Goal: Task Accomplishment & Management: Manage account settings

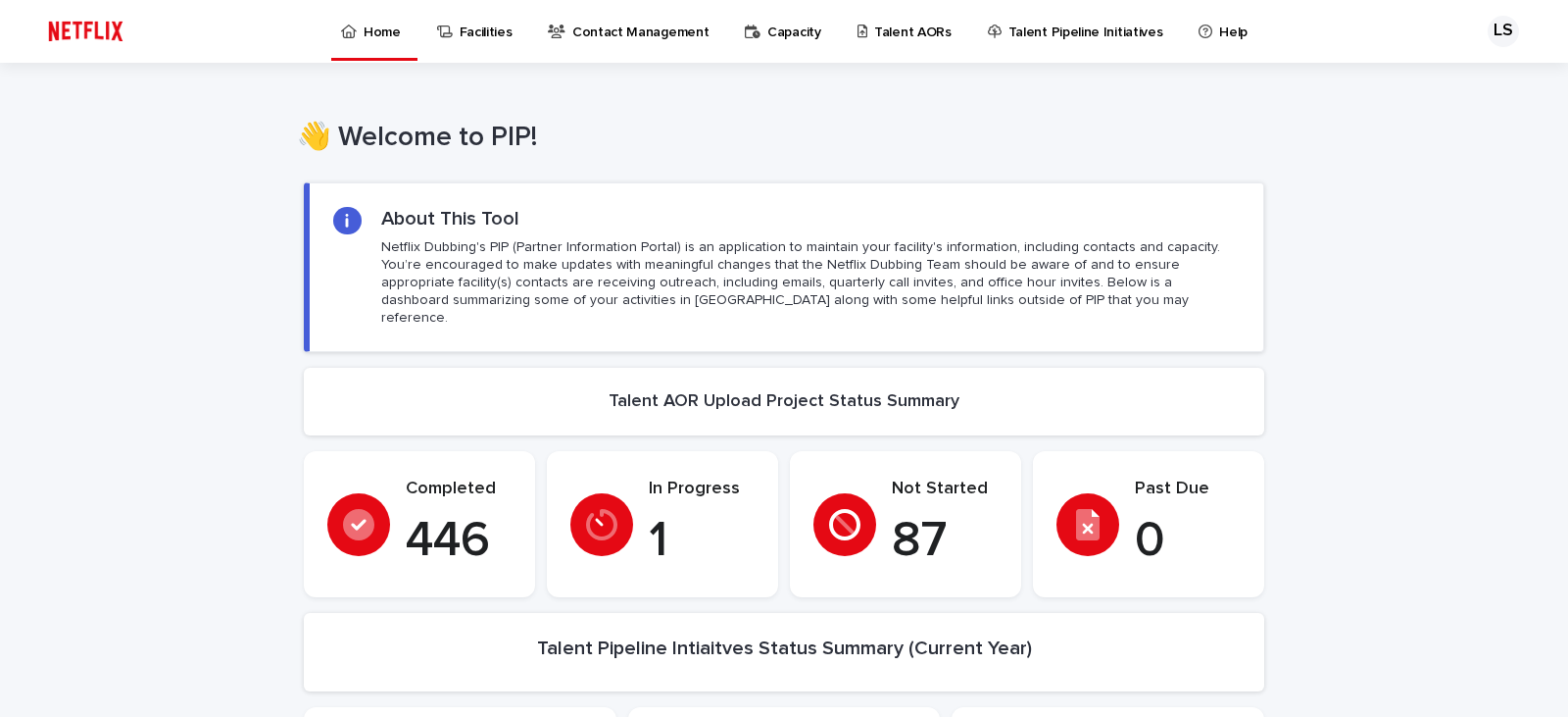
click at [887, 33] on p "Talent AORs" at bounding box center [913, 21] width 77 height 42
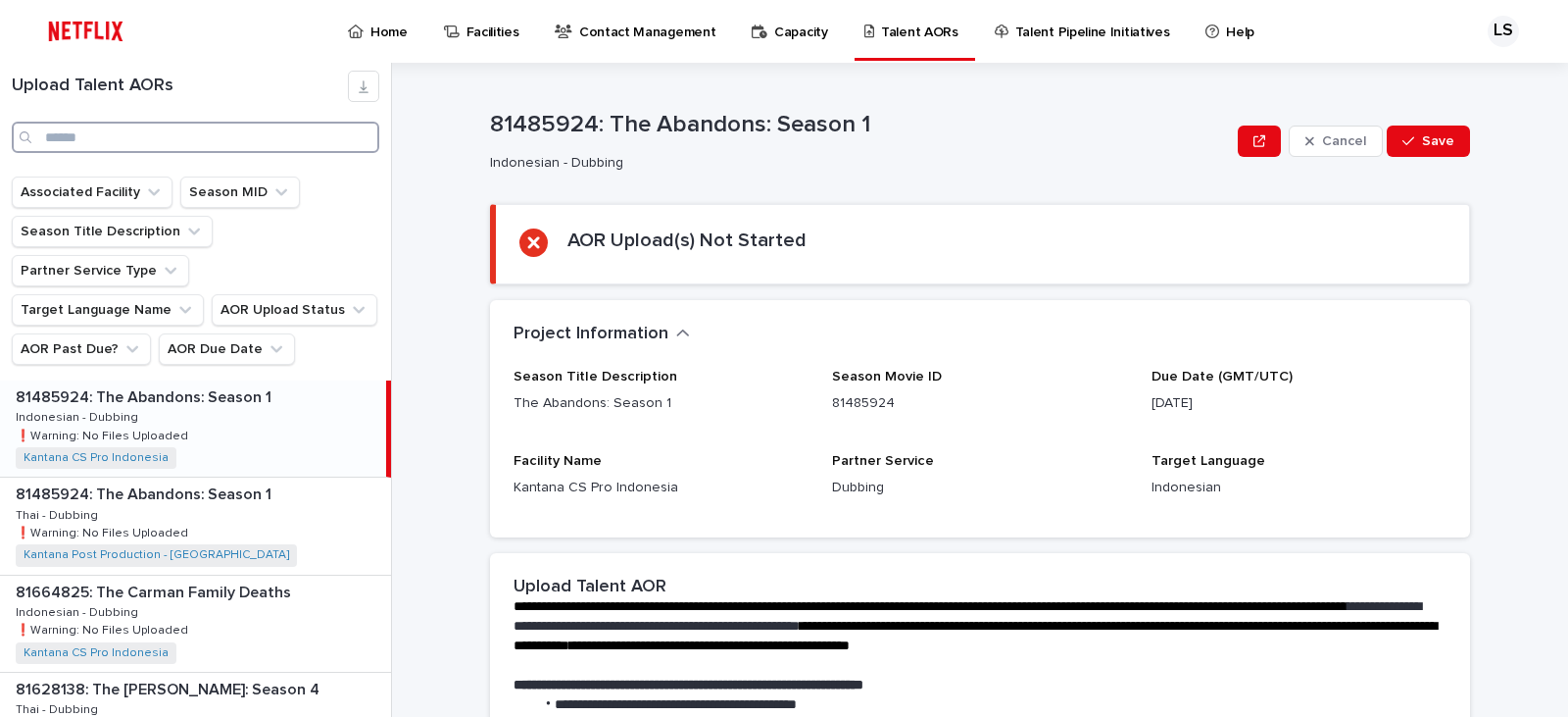
click at [170, 122] on input "Search" at bounding box center [195, 138] width 367 height 32
type input "***"
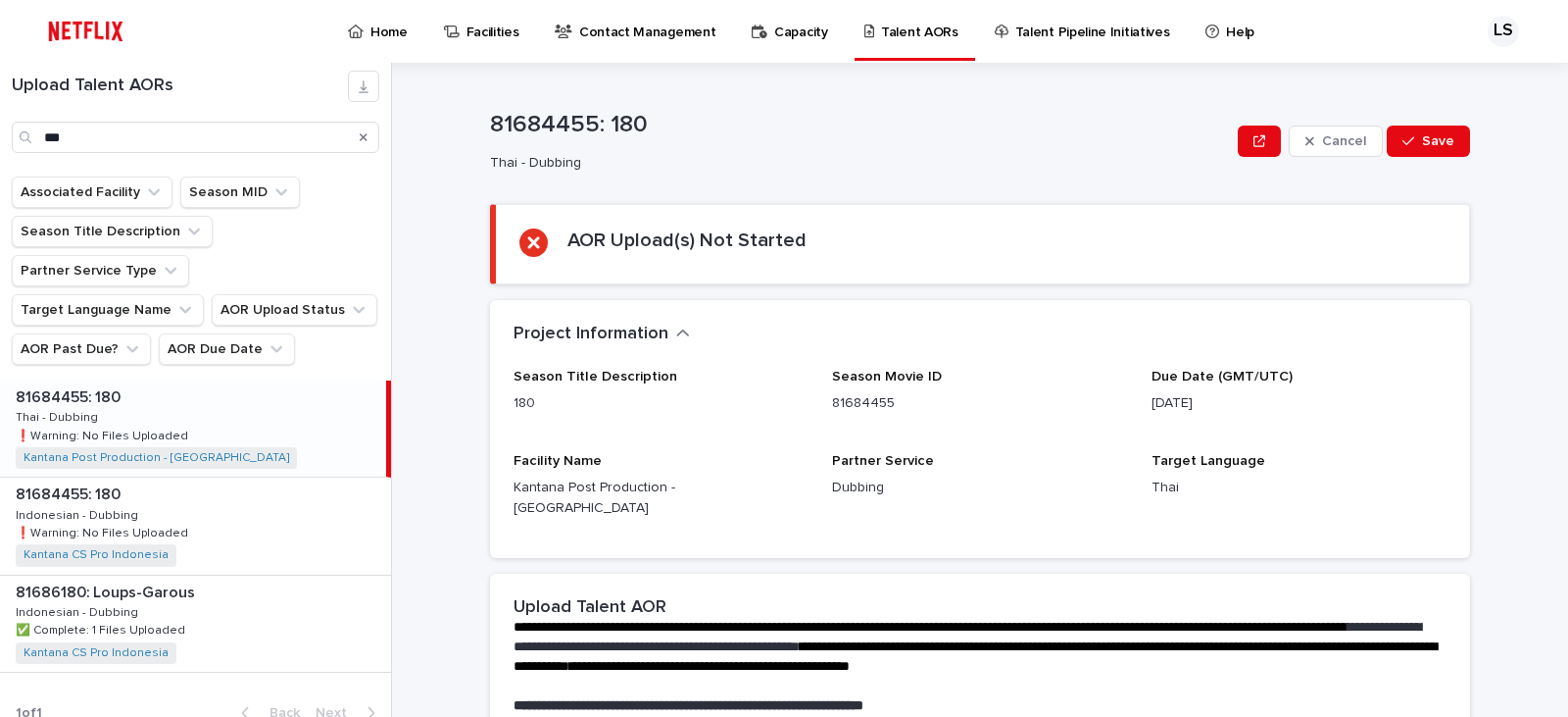
click at [257, 388] on div "81684455: 180 81684455: 180 Thai - Dubbing Thai - Dubbing ❗️Warning: No Files U…" at bounding box center [193, 428] width 386 height 96
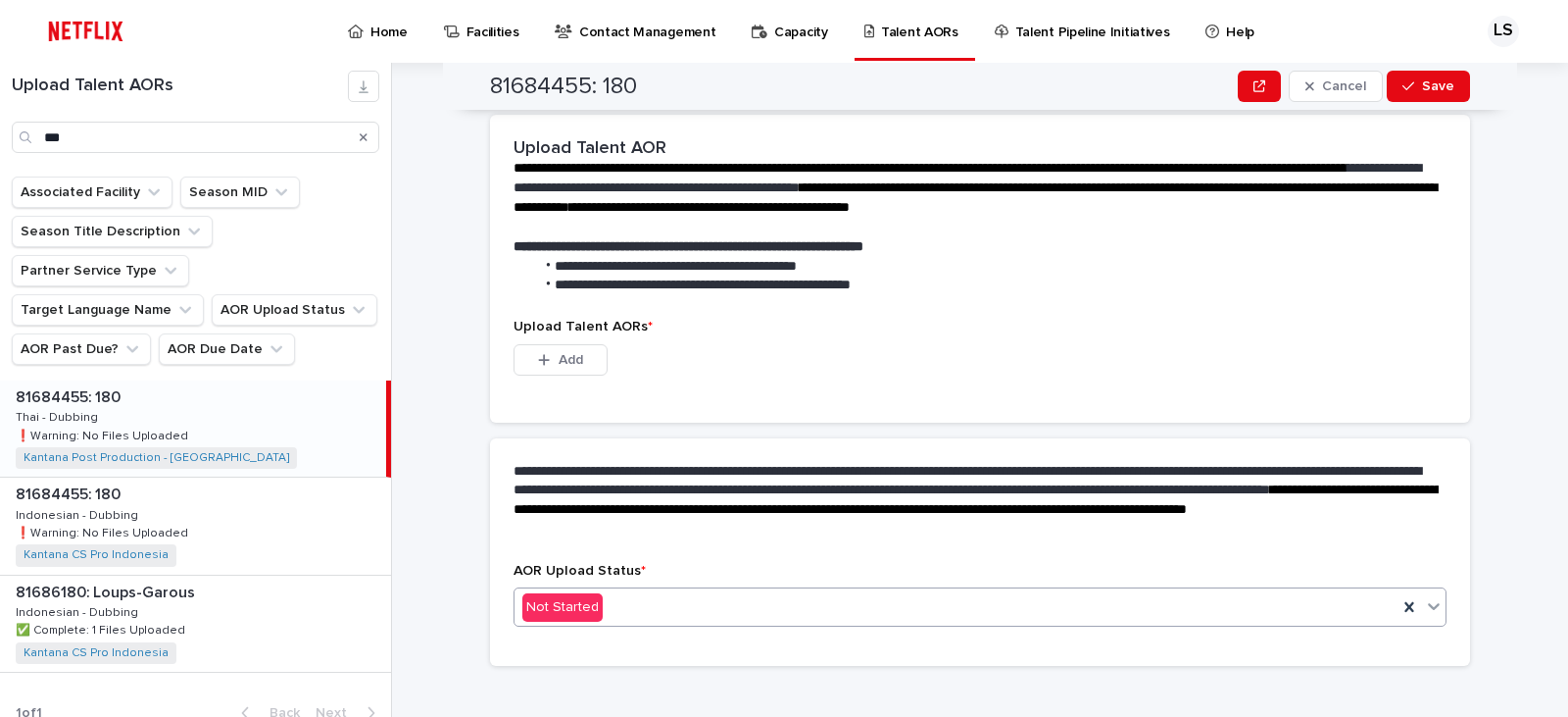
click at [635, 593] on div "Not Started" at bounding box center [956, 607] width 883 height 33
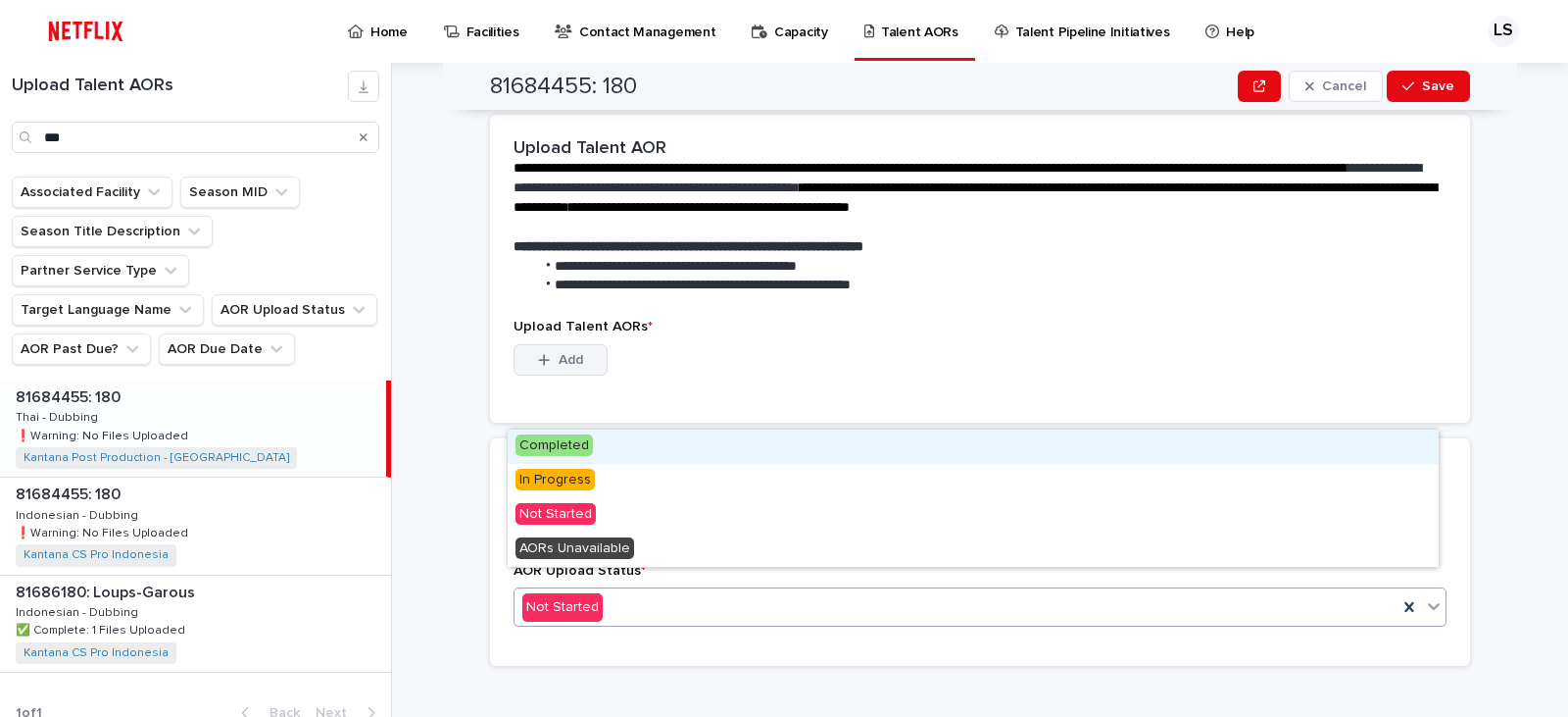
click at [585, 352] on button "Add" at bounding box center [560, 359] width 94 height 32
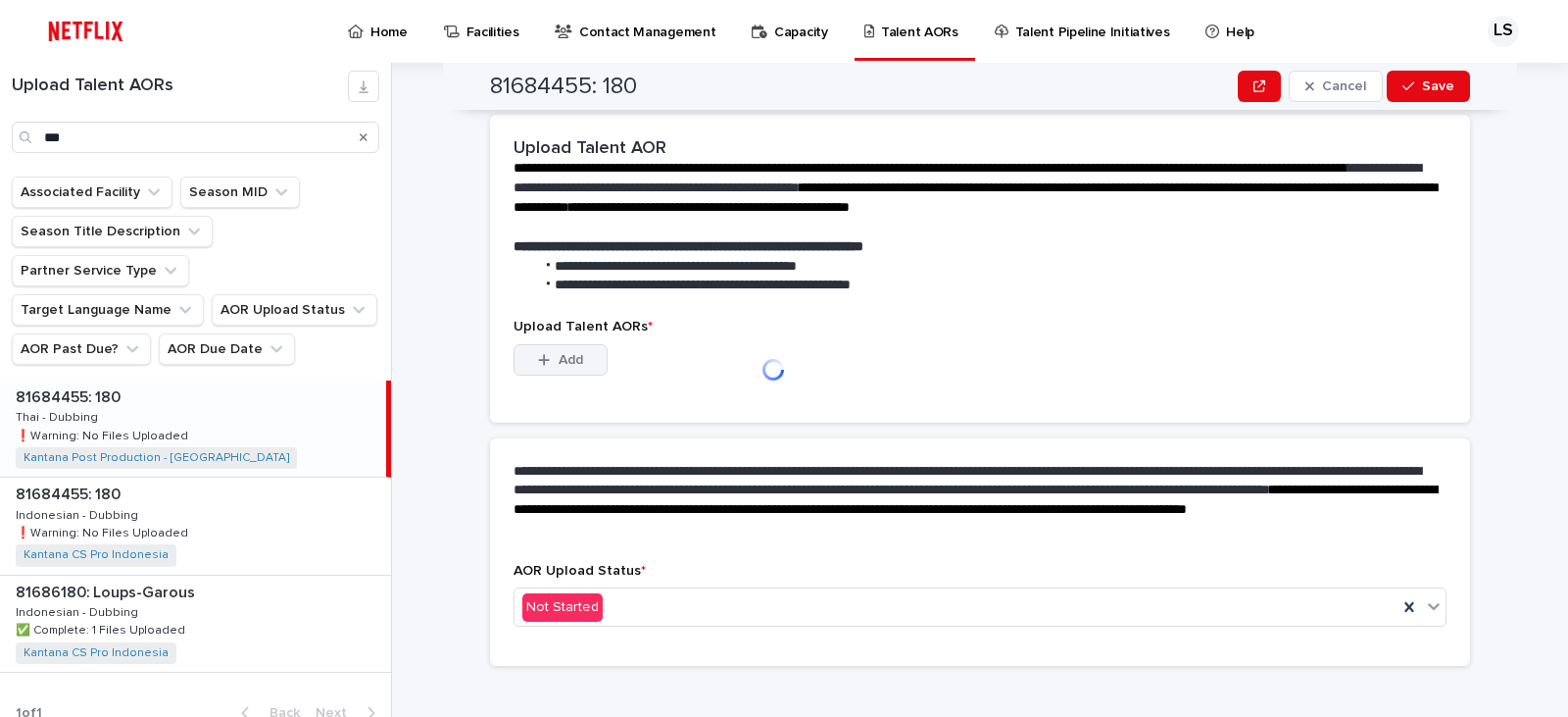
click at [578, 344] on button "Add" at bounding box center [560, 359] width 94 height 32
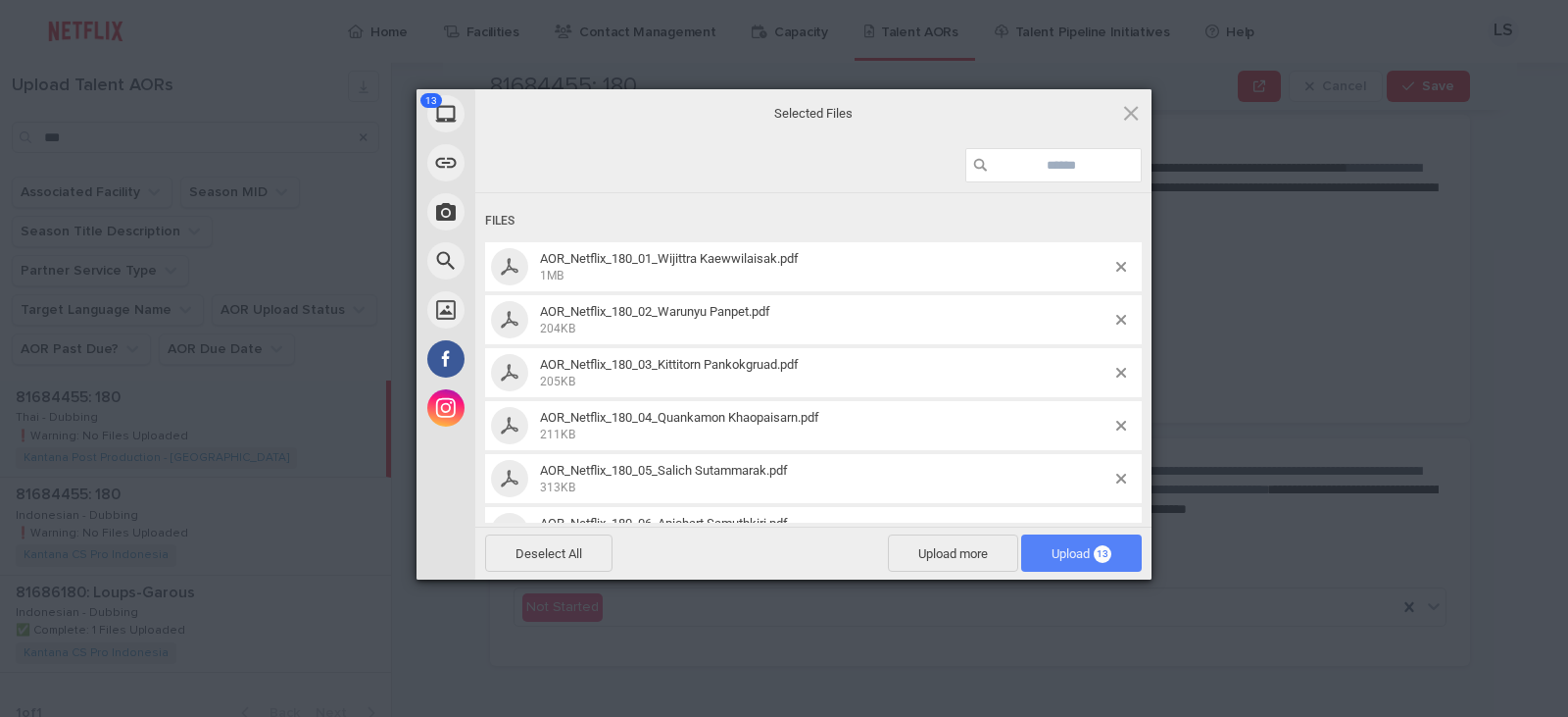
click at [1107, 561] on span "13" at bounding box center [1103, 554] width 18 height 18
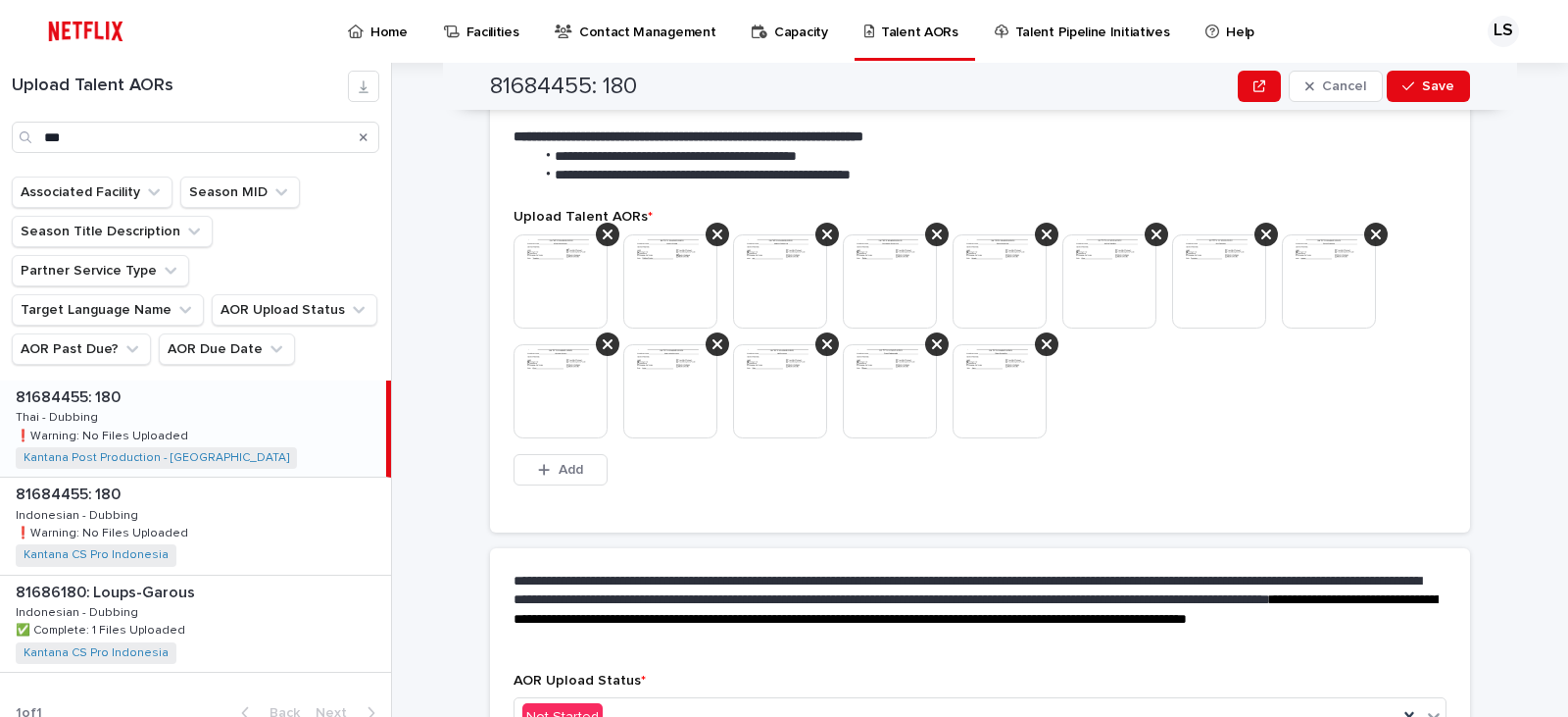
scroll to position [552, 0]
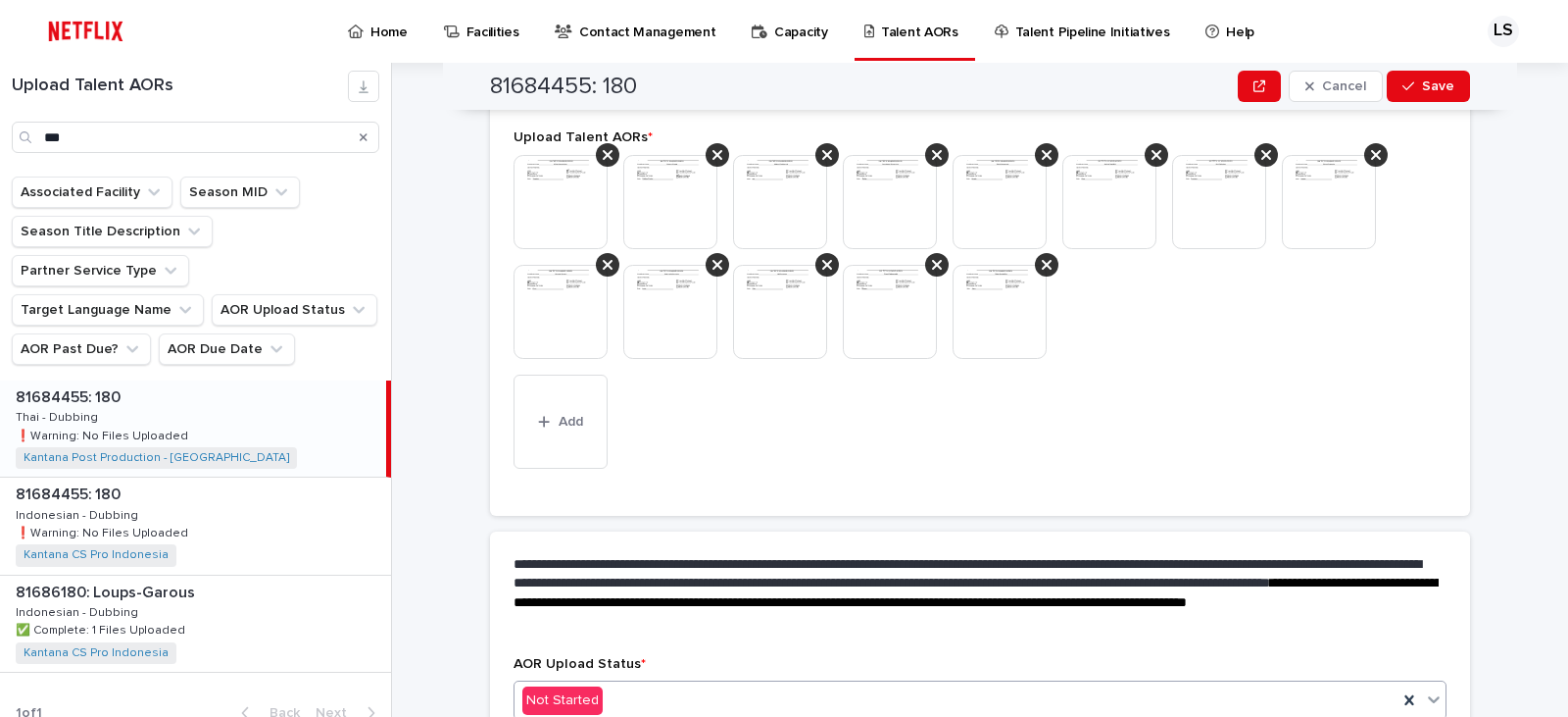
click at [851, 684] on div "Not Started" at bounding box center [956, 700] width 883 height 33
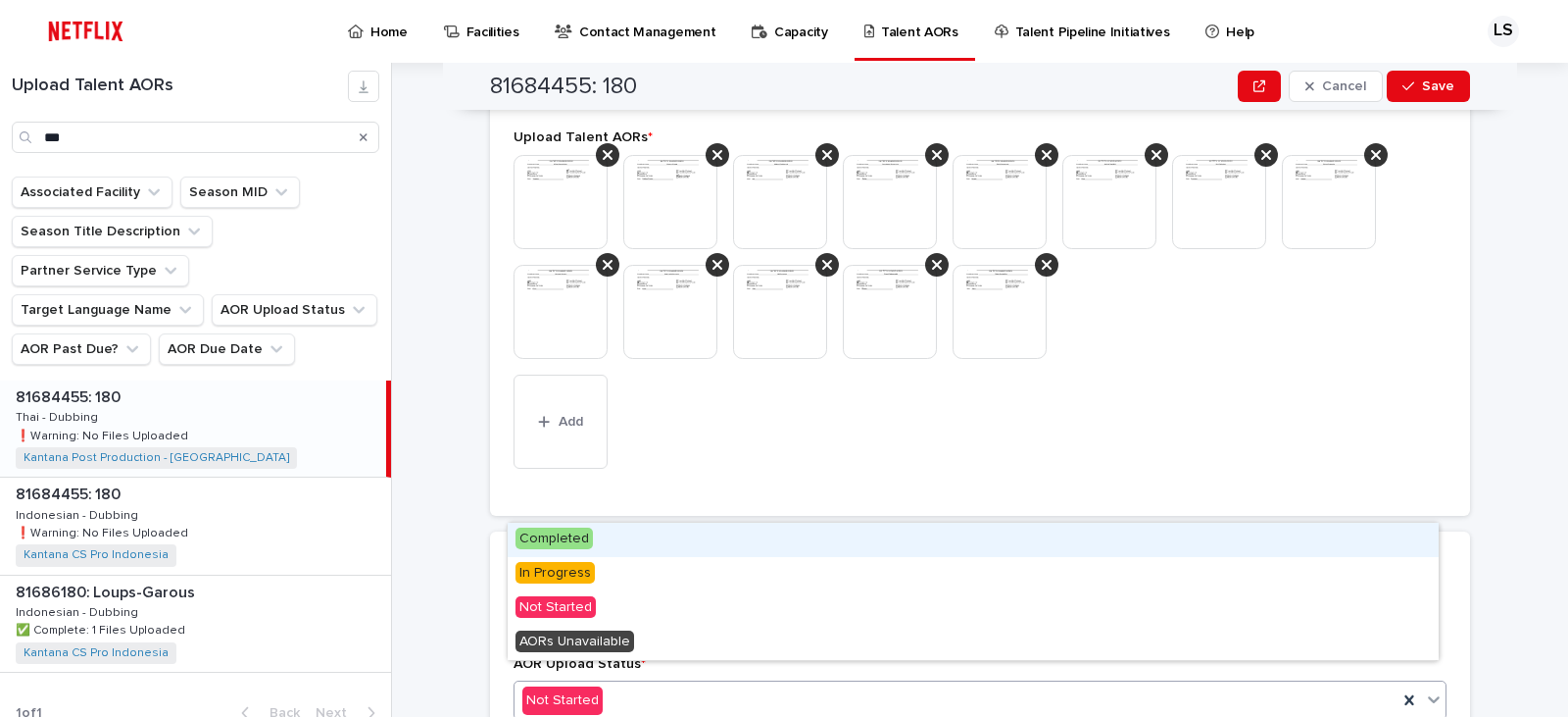
click at [614, 538] on div "Completed" at bounding box center [973, 540] width 931 height 35
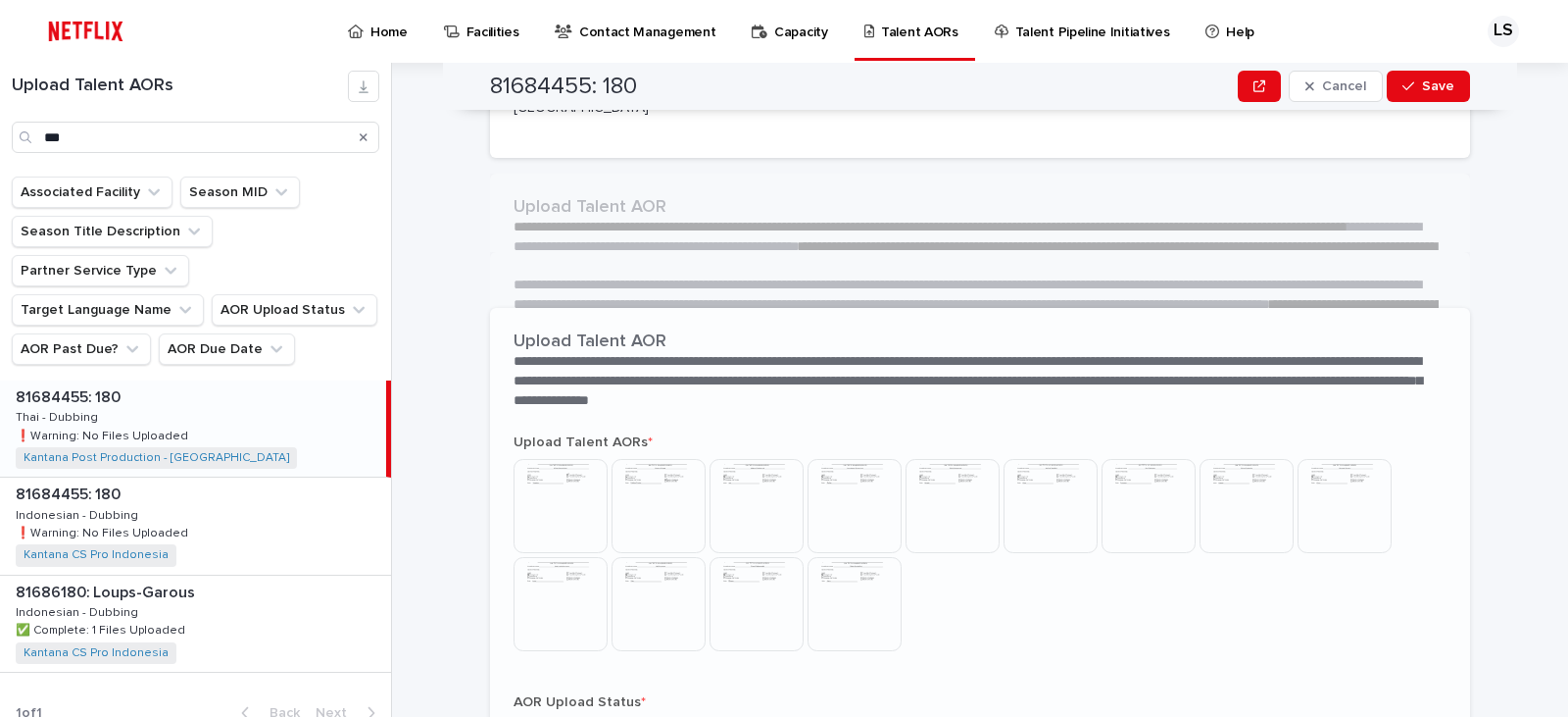
scroll to position [415, 0]
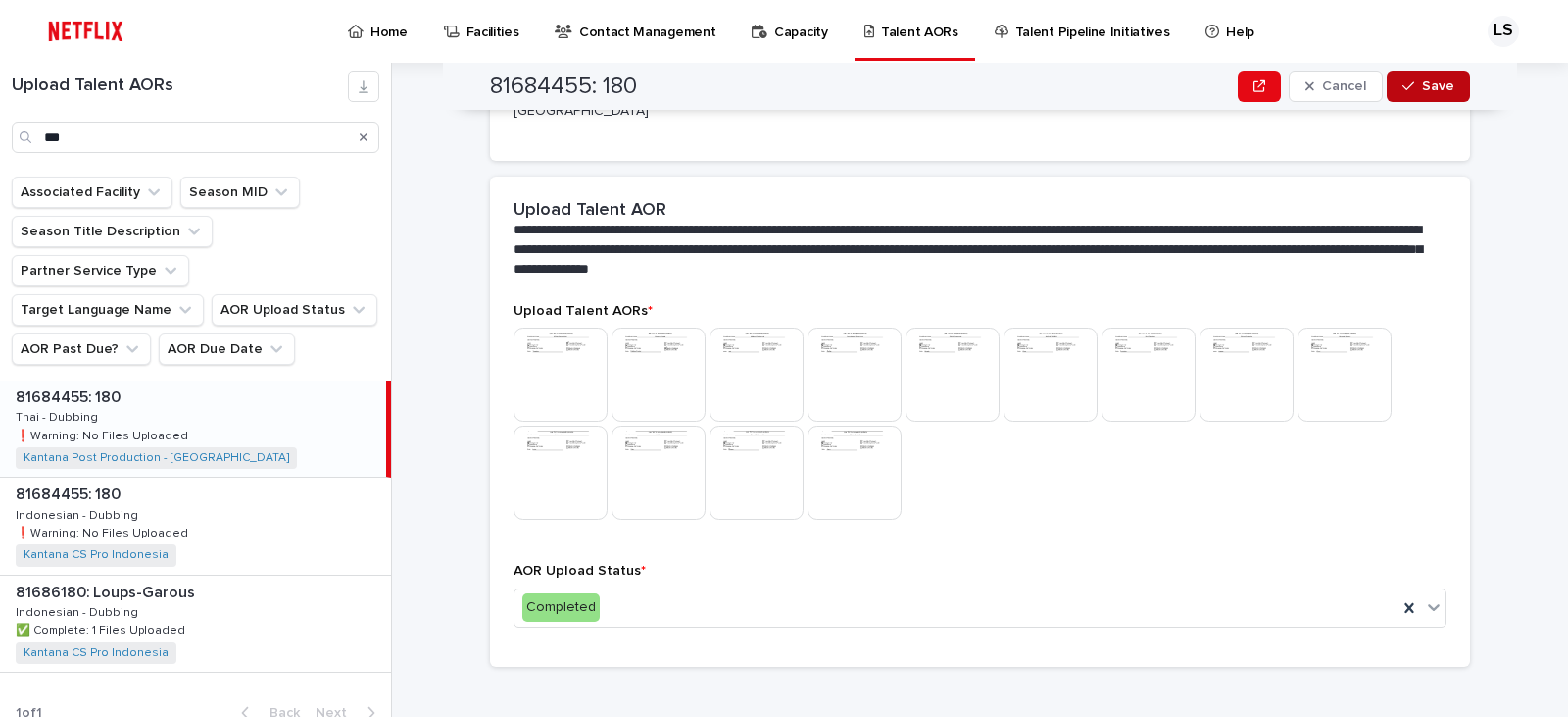
click at [1421, 81] on span "Save" at bounding box center [1437, 86] width 33 height 14
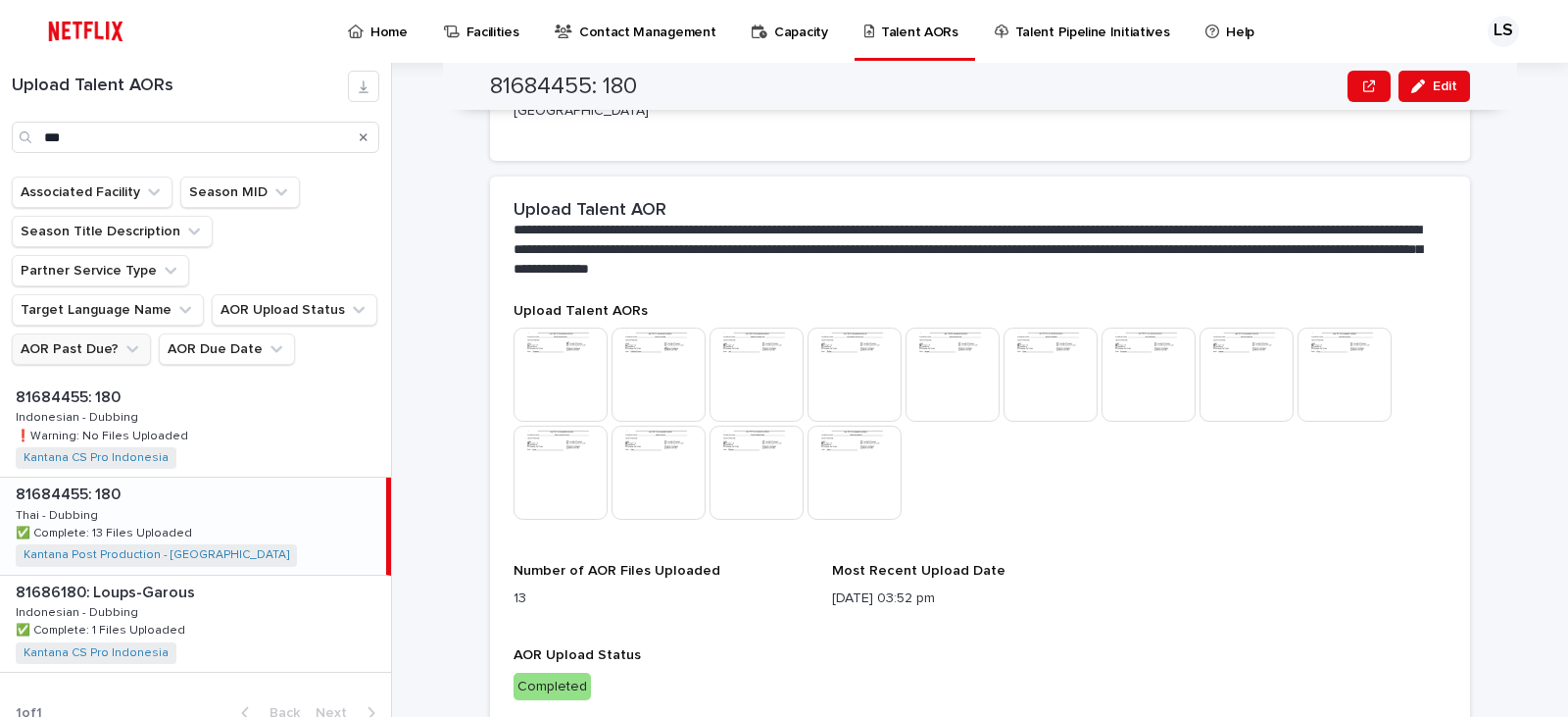
scroll to position [446, 0]
